Goal: Use online tool/utility: Utilize a website feature to perform a specific function

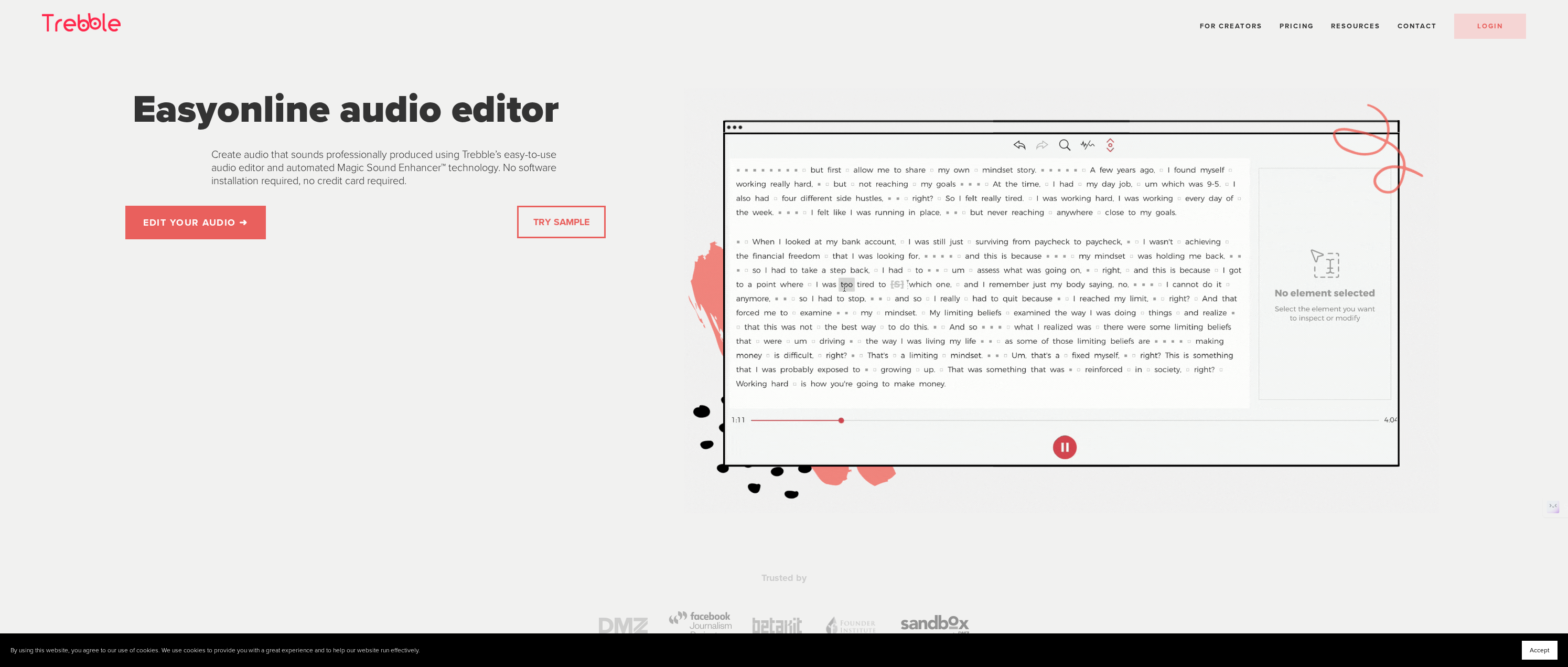
click at [556, 228] on link "TRY SAMPLE" at bounding box center [561, 222] width 64 height 21
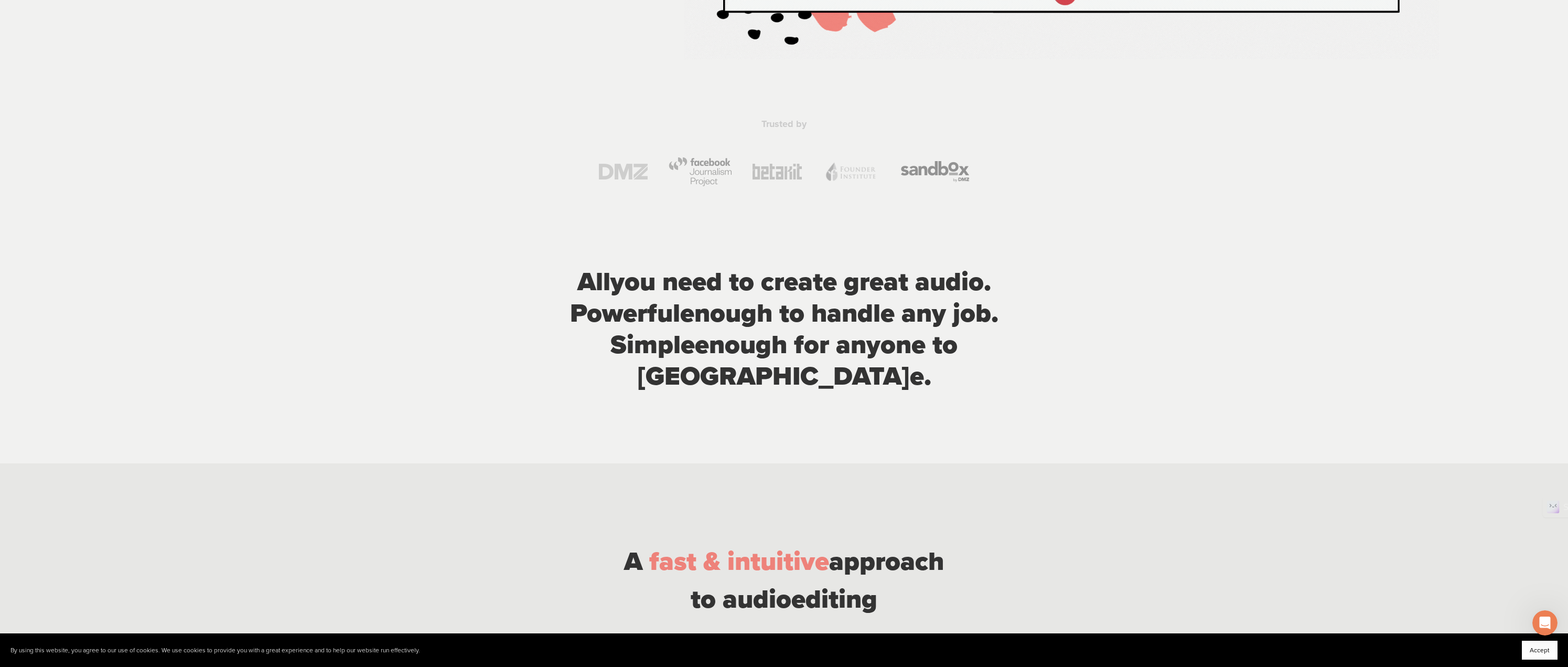
scroll to position [472, 0]
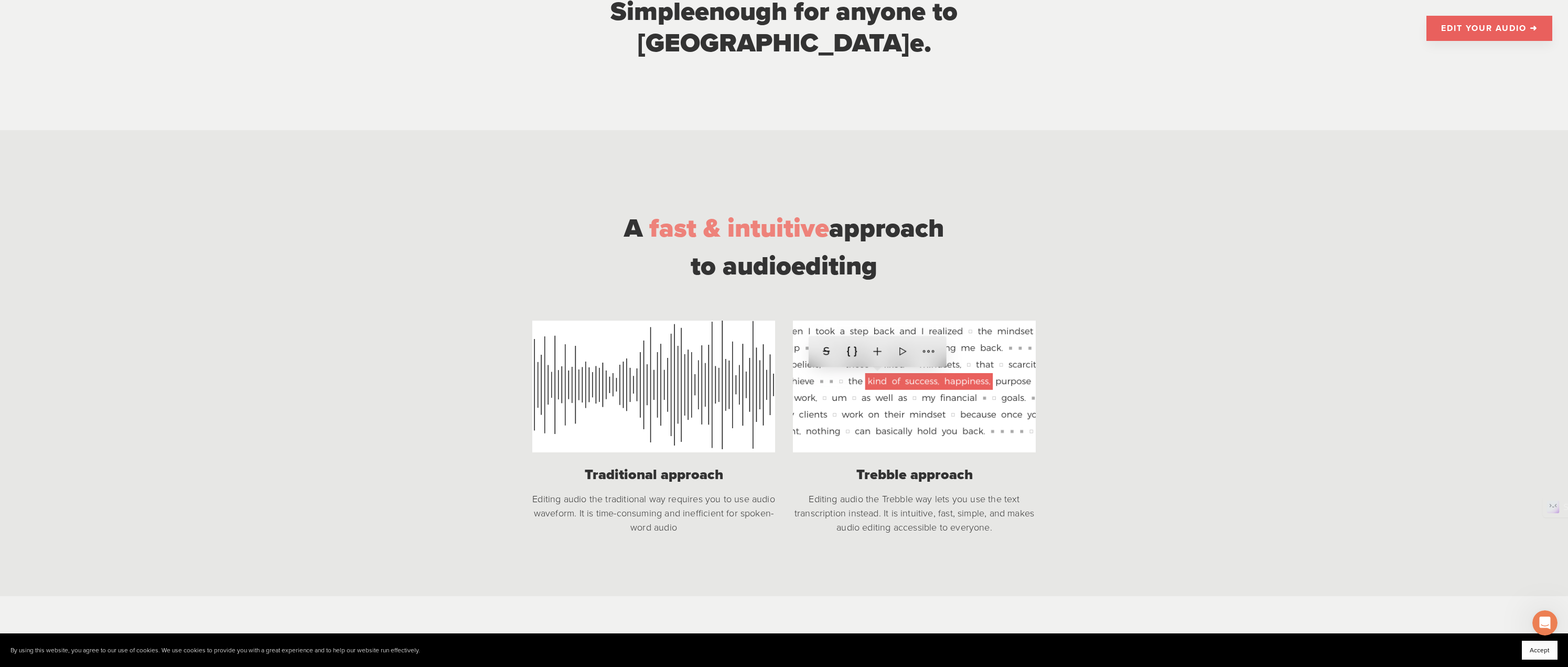
scroll to position [944, 0]
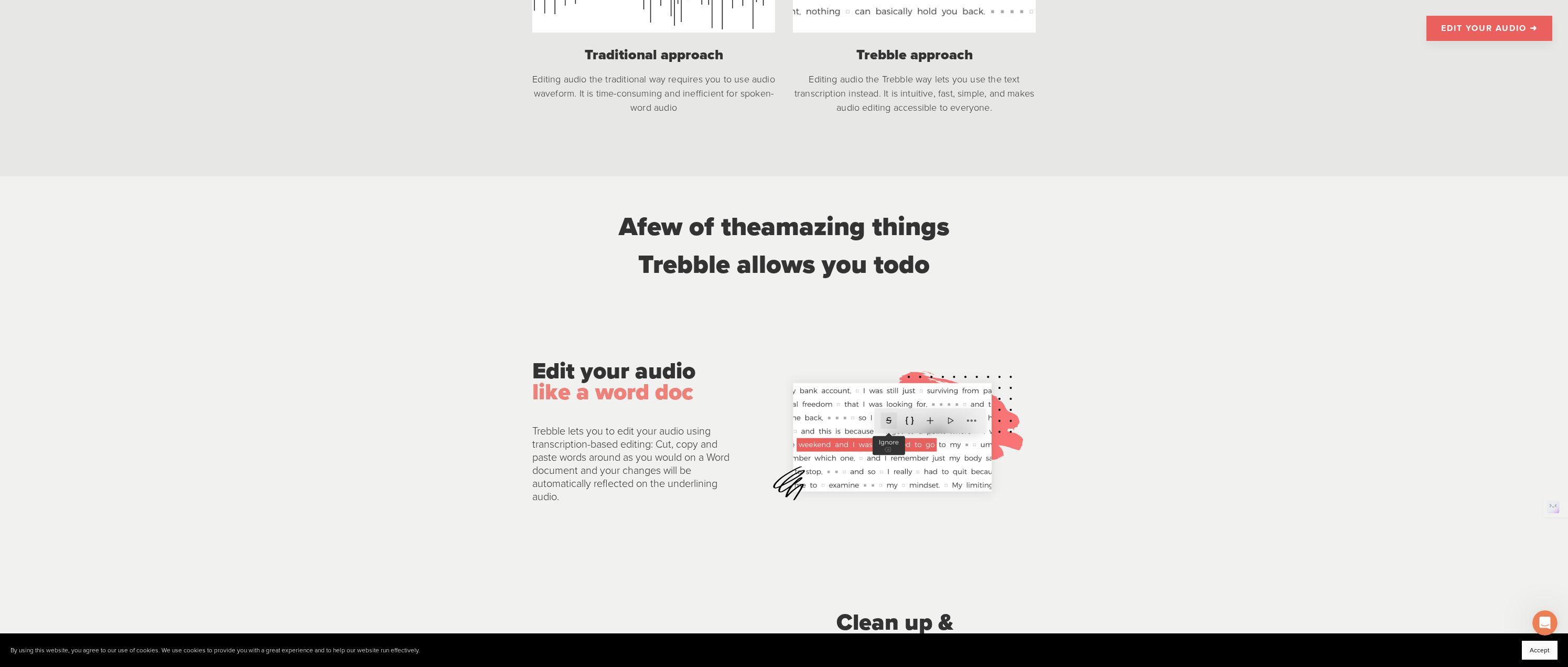
scroll to position [1364, 0]
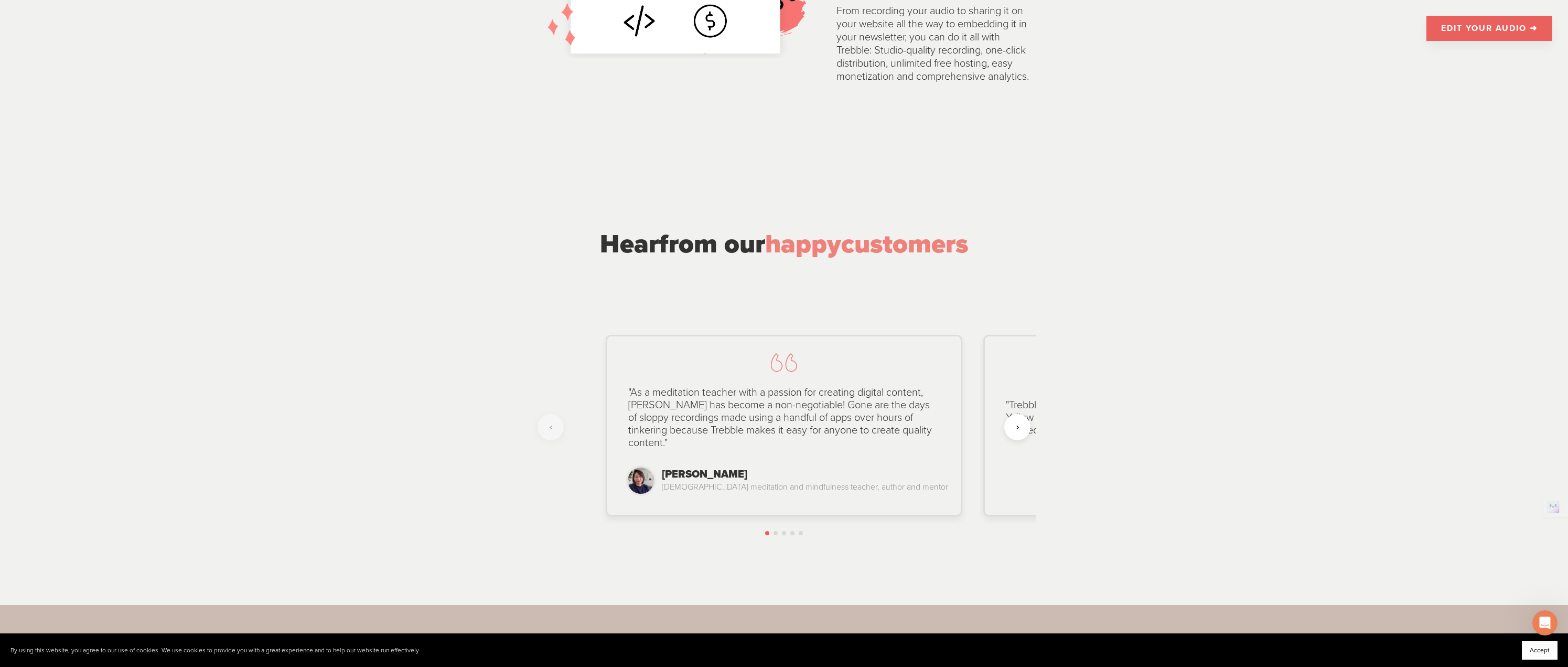
scroll to position [2465, 0]
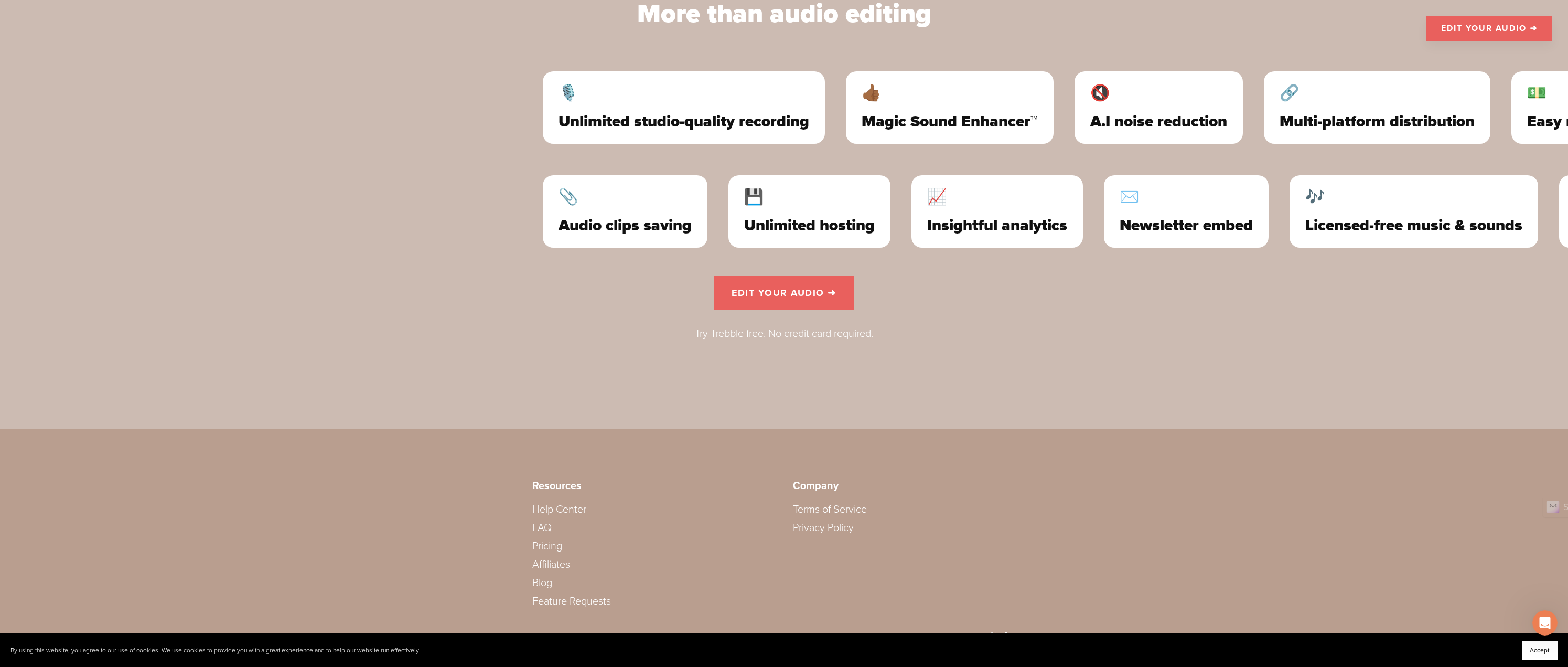
scroll to position [3170, 0]
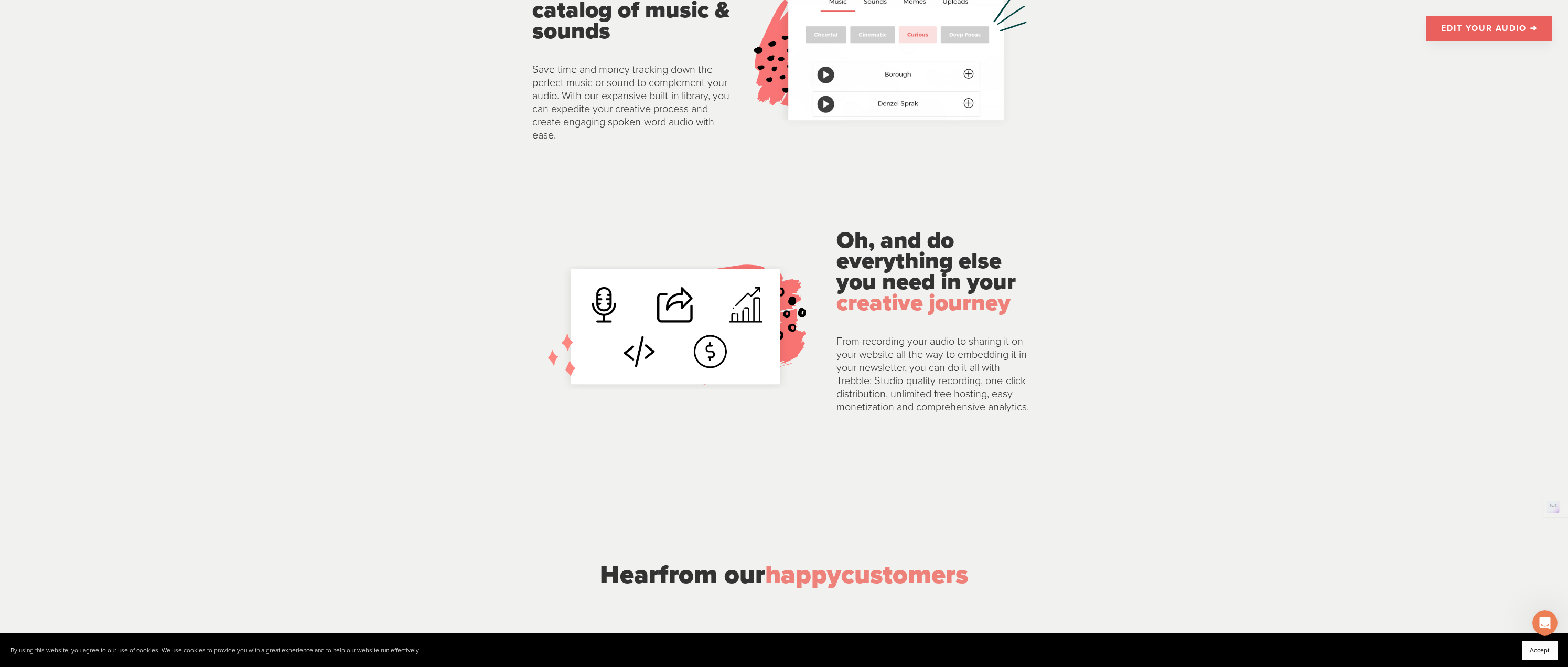
scroll to position [2068, 0]
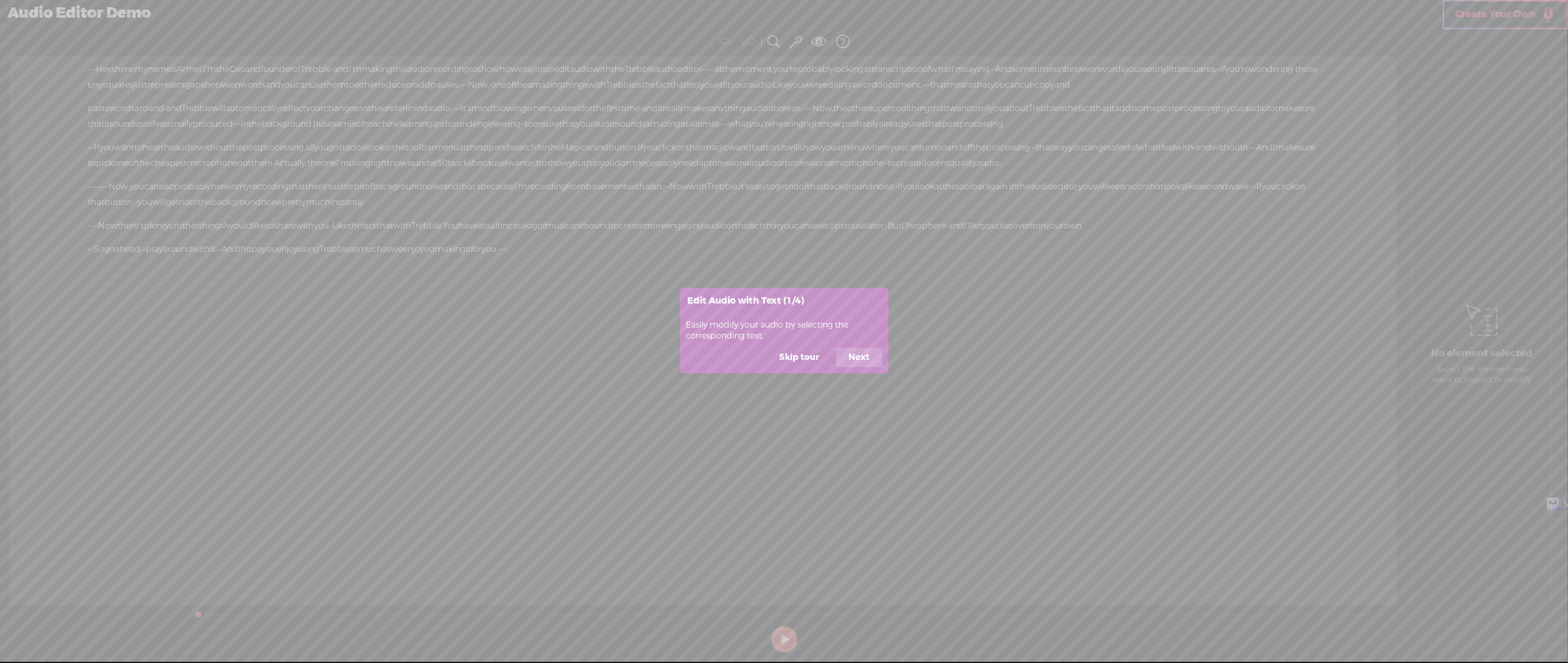
click at [861, 355] on button "Next" at bounding box center [859, 358] width 46 height 20
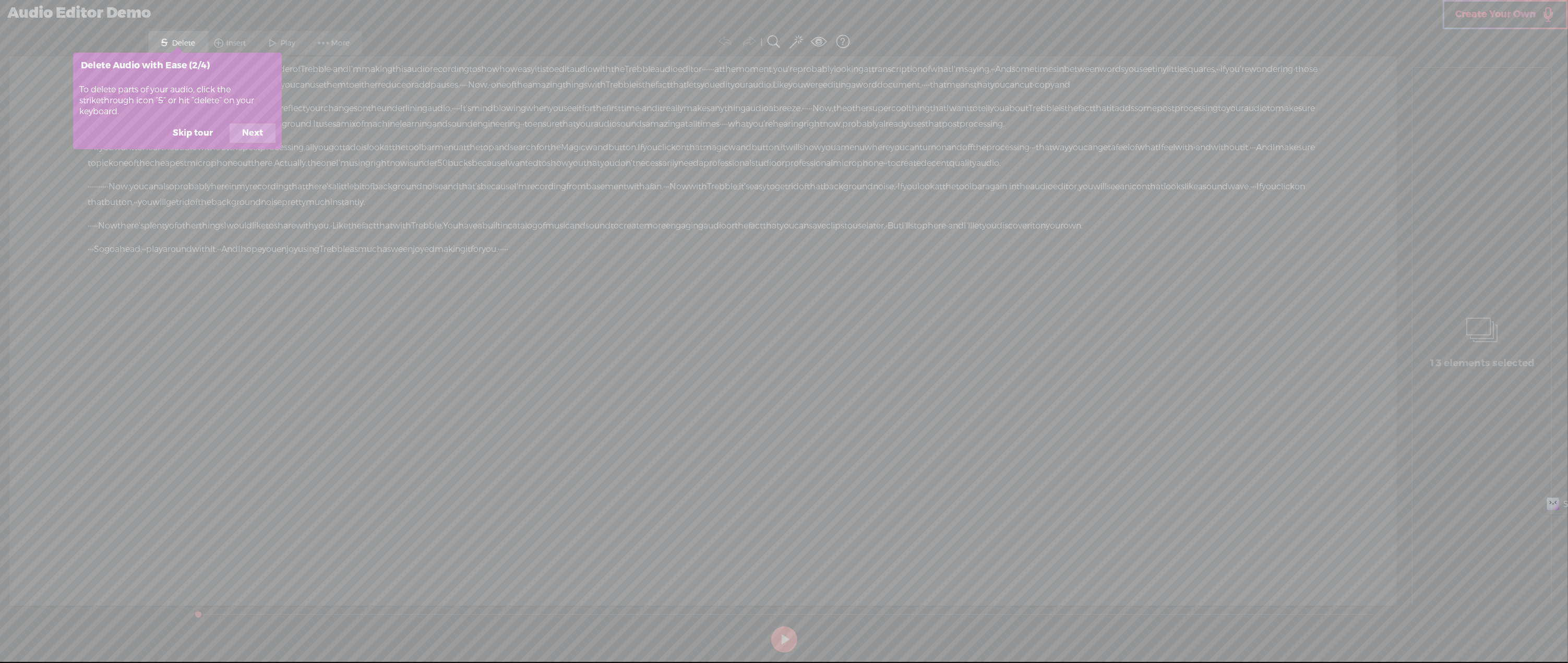
click at [247, 126] on button "Next" at bounding box center [252, 133] width 46 height 20
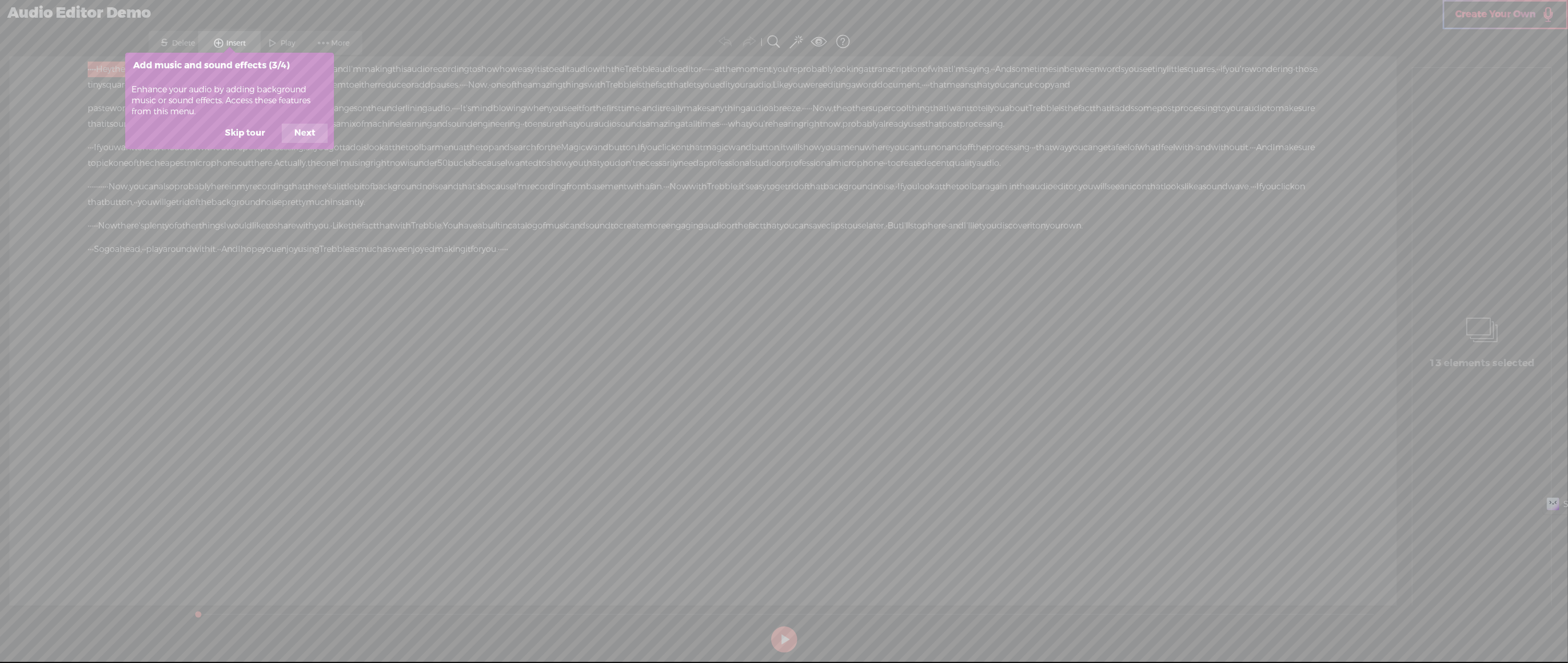
click at [295, 131] on button "Next" at bounding box center [304, 133] width 46 height 20
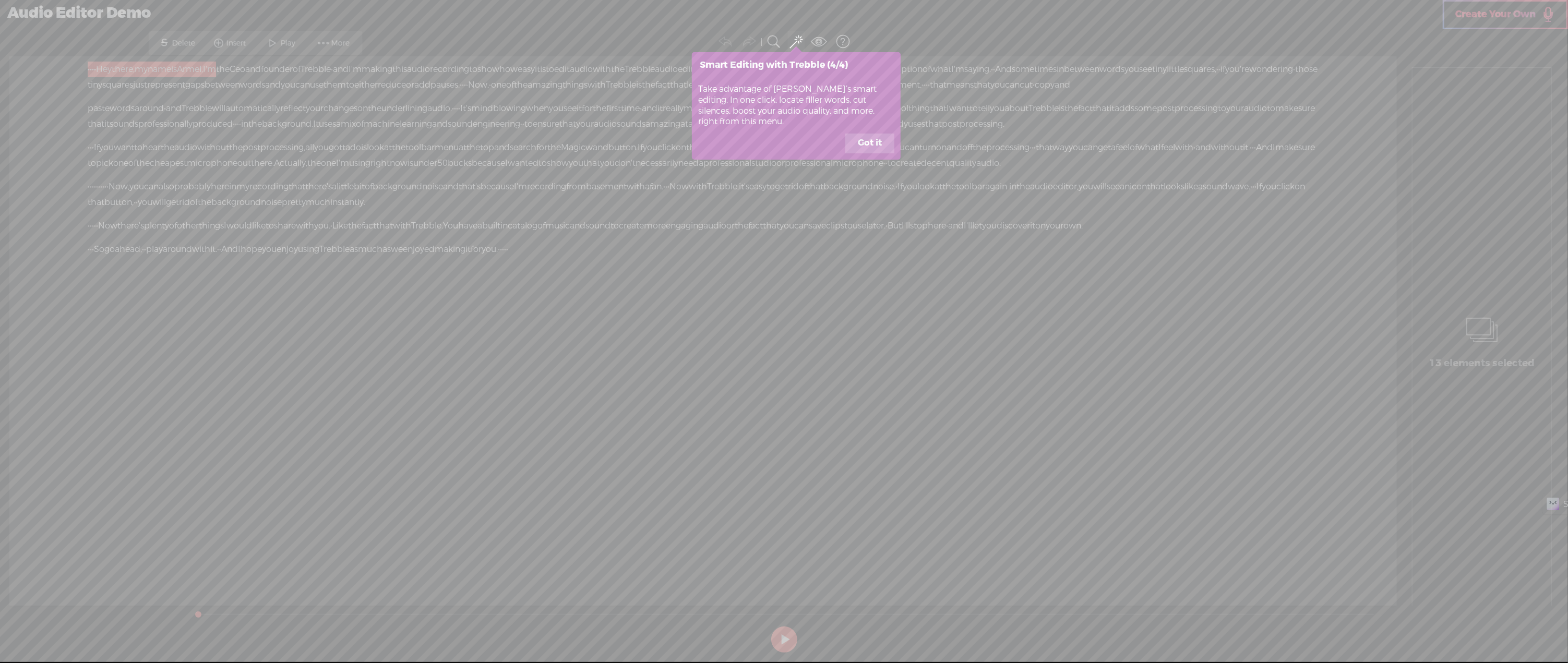
click at [866, 144] on button "Got it" at bounding box center [870, 143] width 49 height 20
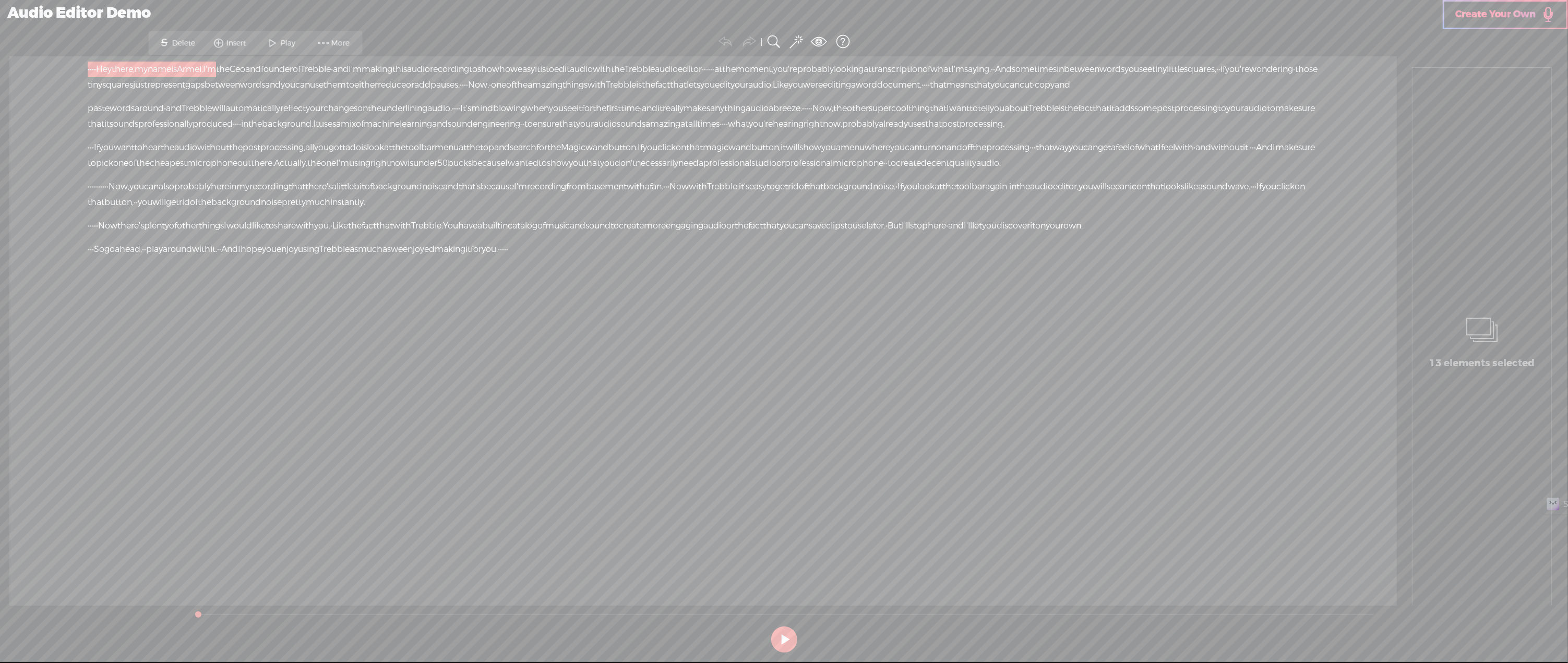
click at [789, 637] on button at bounding box center [784, 639] width 26 height 26
click at [1184, 77] on span "squares," at bounding box center [1200, 69] width 32 height 16
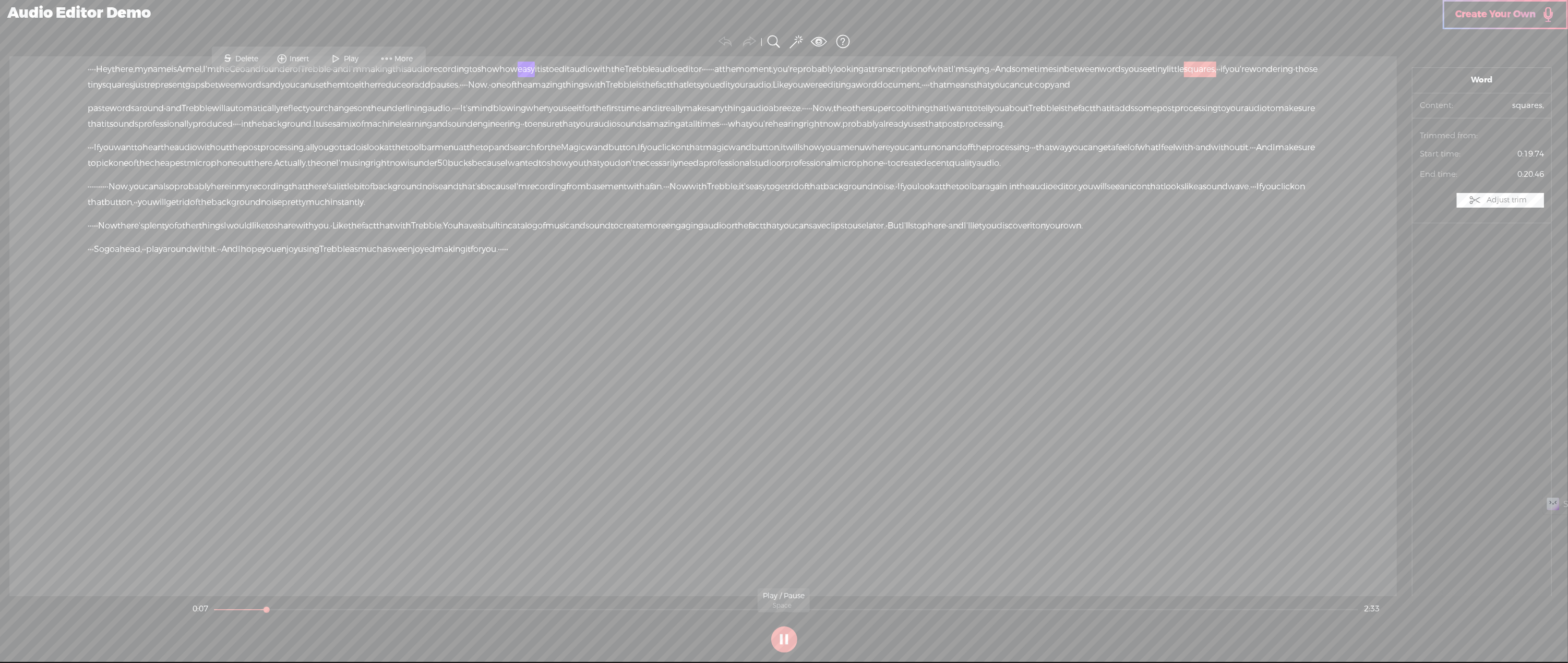
click at [789, 636] on button at bounding box center [784, 639] width 26 height 26
click at [499, 71] on span "show" at bounding box center [488, 69] width 22 height 16
click at [1298, 116] on span "sure" at bounding box center [1306, 108] width 16 height 16
click at [469, 70] on span "recording" at bounding box center [449, 69] width 39 height 16
click at [631, 42] on span at bounding box center [625, 43] width 16 height 19
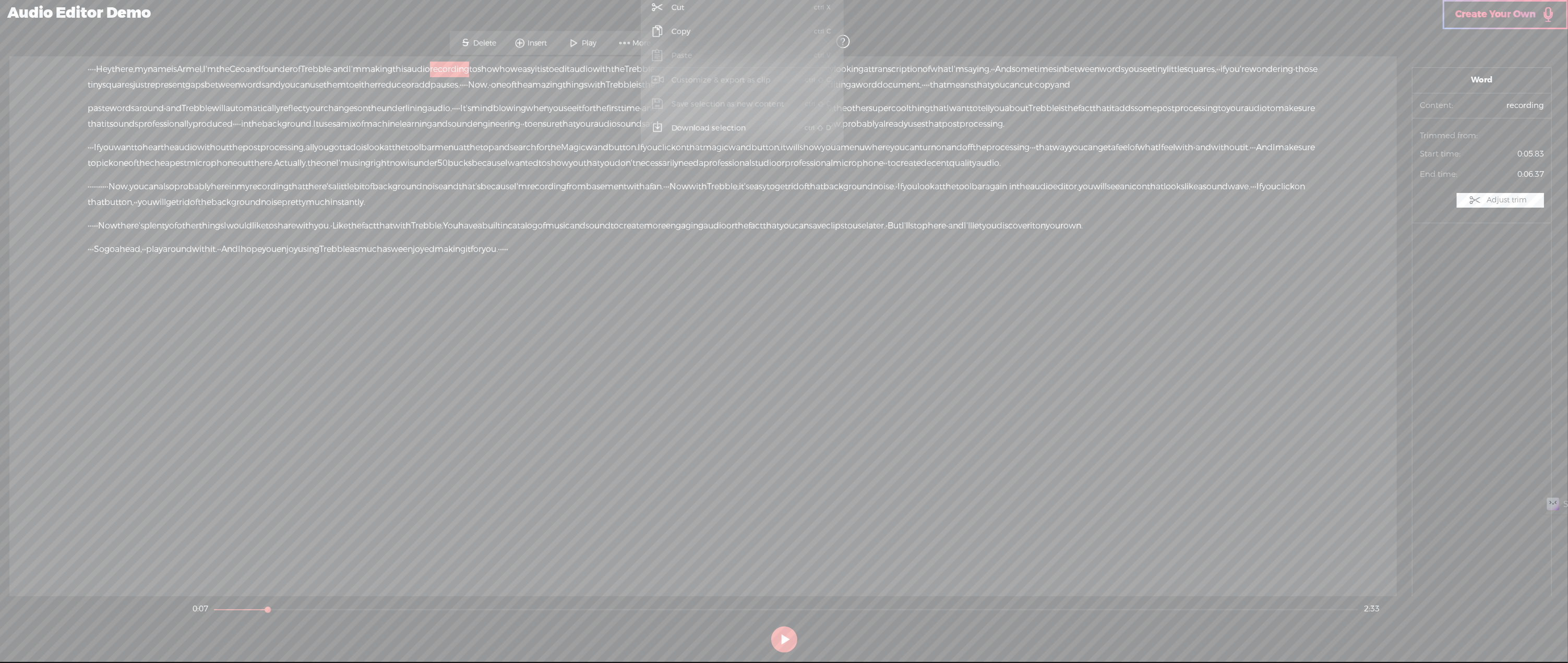
click at [802, 116] on span "breeze." at bounding box center [787, 108] width 29 height 16
